Goal: Information Seeking & Learning: Compare options

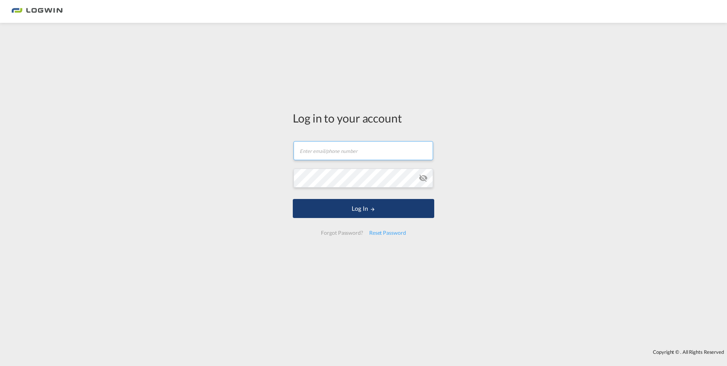
type input "[PERSON_NAME][EMAIL_ADDRESS][PERSON_NAME][DOMAIN_NAME]"
drag, startPoint x: 358, startPoint y: 212, endPoint x: 373, endPoint y: 209, distance: 15.7
click at [358, 212] on button "Log In" at bounding box center [363, 208] width 141 height 19
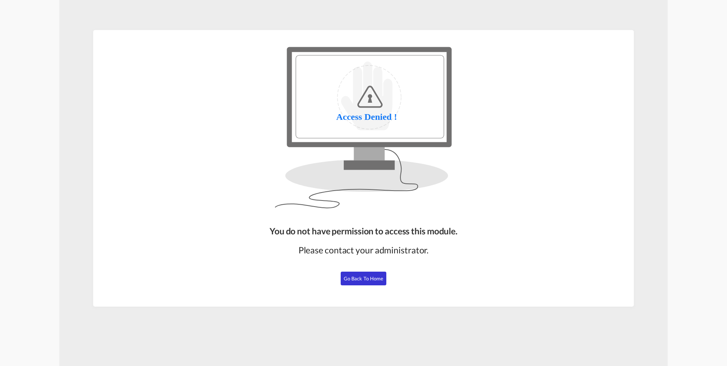
click at [361, 273] on button "Go Back to Home" at bounding box center [364, 278] width 46 height 14
